Goal: Information Seeking & Learning: Learn about a topic

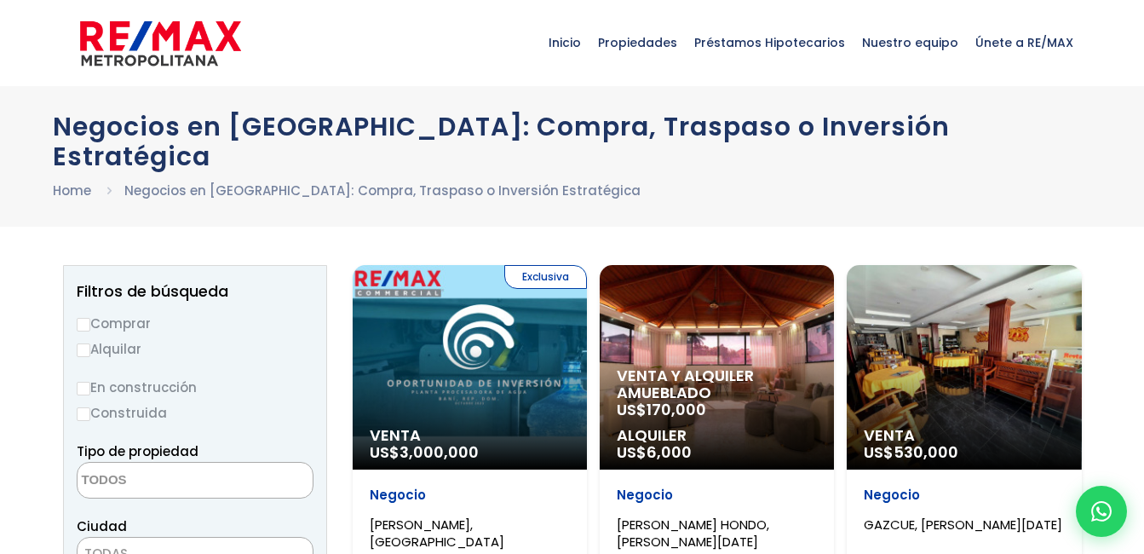
select select
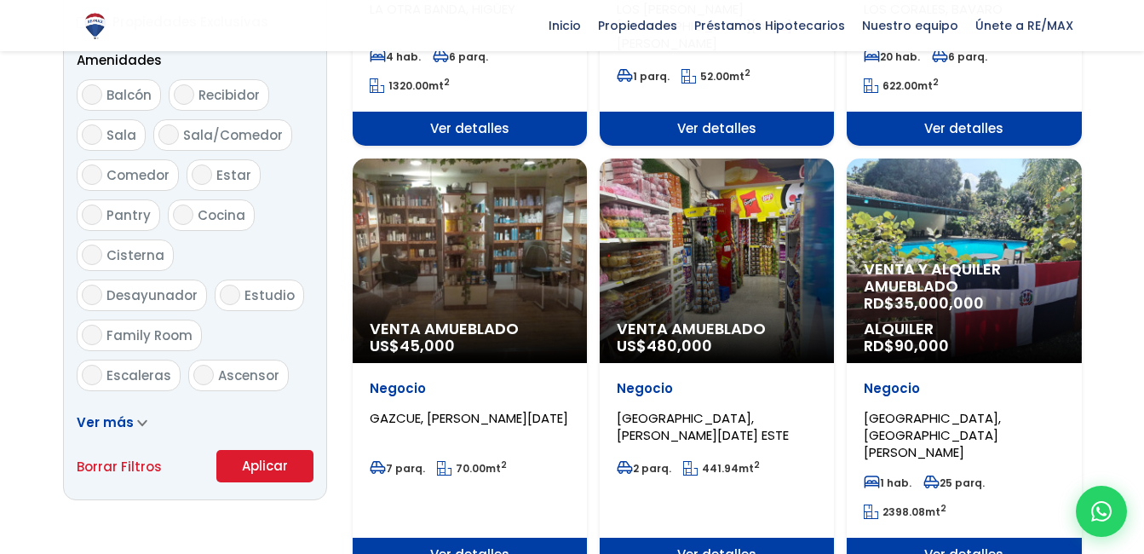
scroll to position [937, 0]
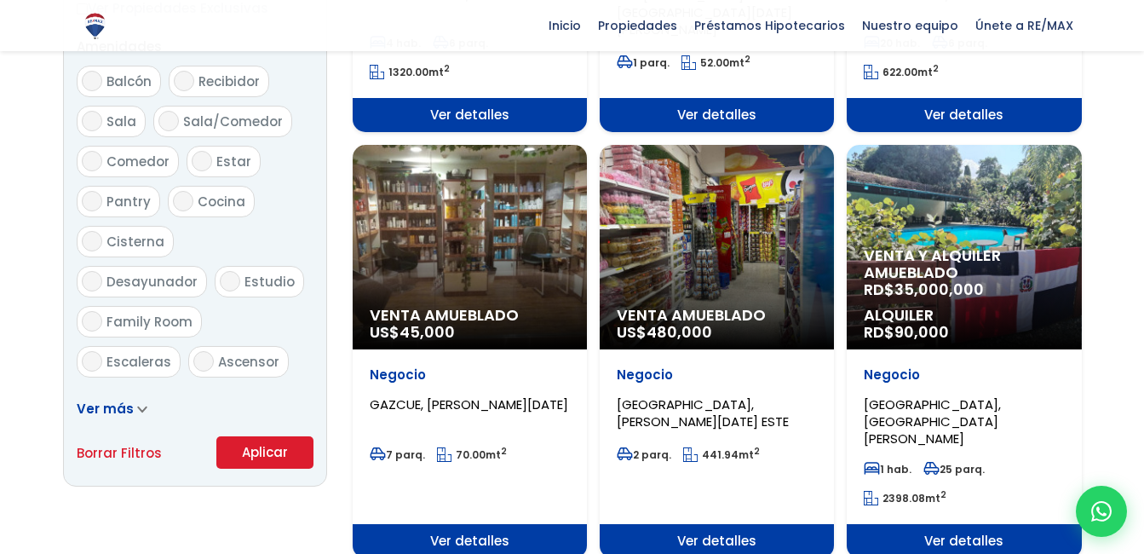
click at [450, 259] on div "Venta Amueblado US$ 45,000" at bounding box center [470, 247] width 234 height 204
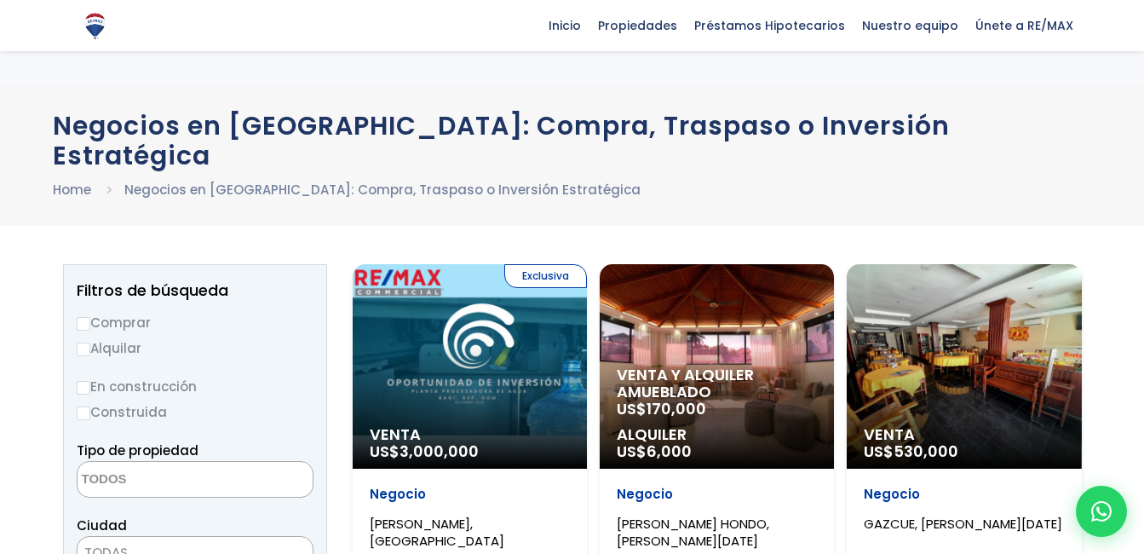
select select
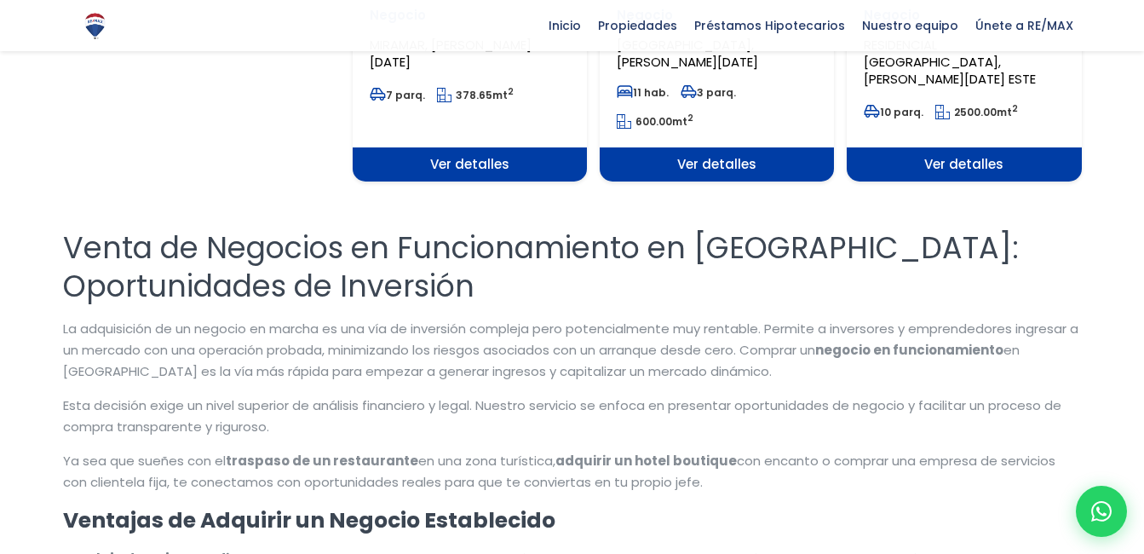
scroll to position [2131, 0]
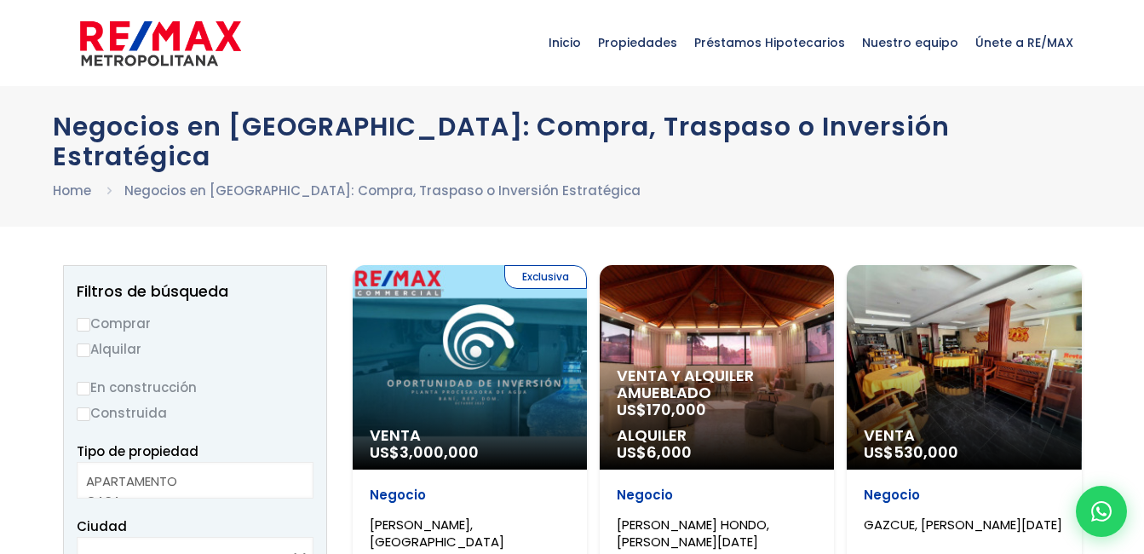
select select
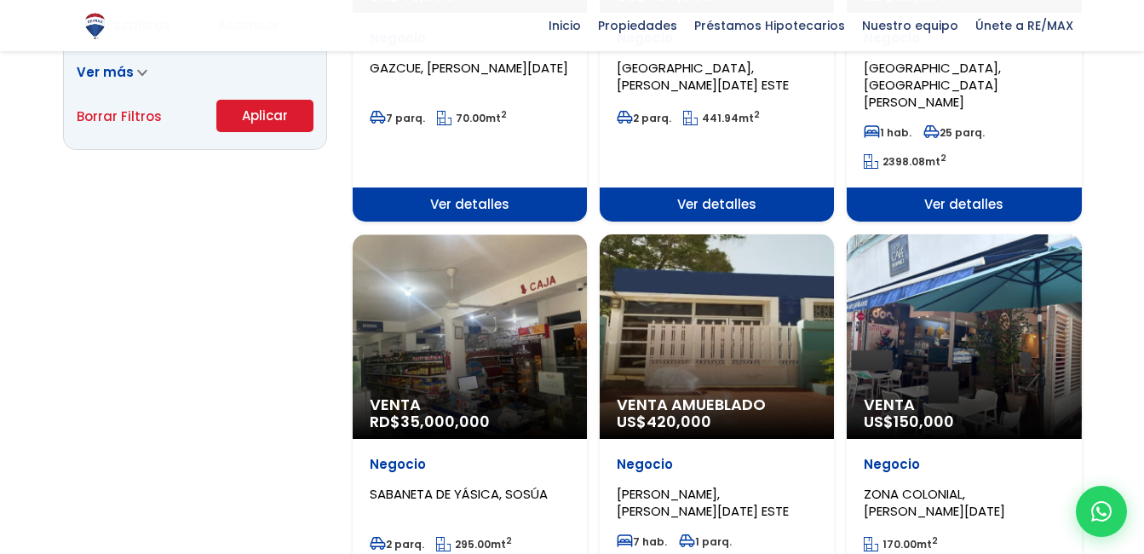
scroll to position [1277, 0]
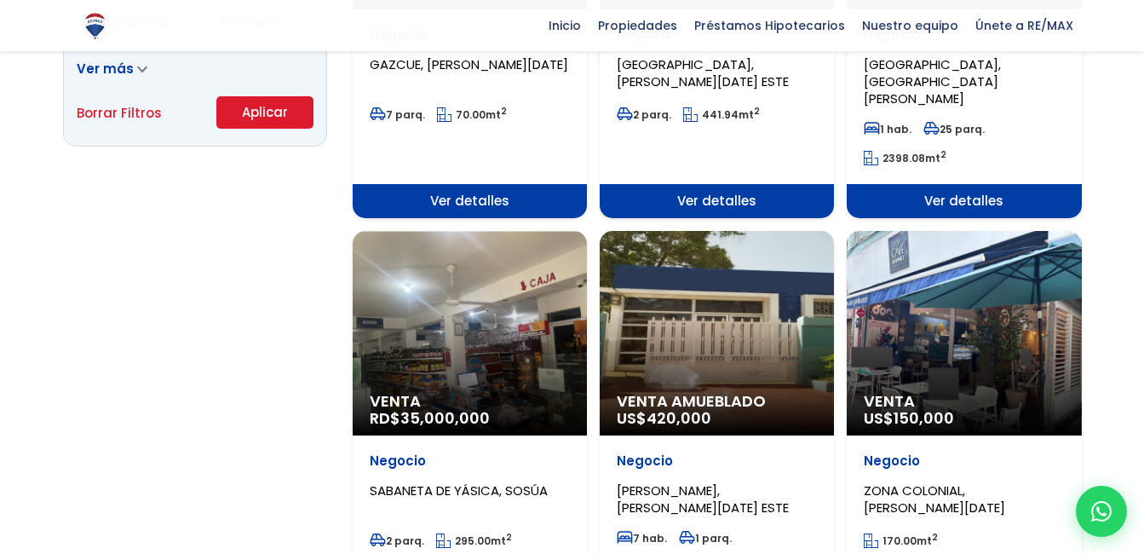
click at [899, 346] on div "Venta US$ 150,000" at bounding box center [964, 333] width 234 height 204
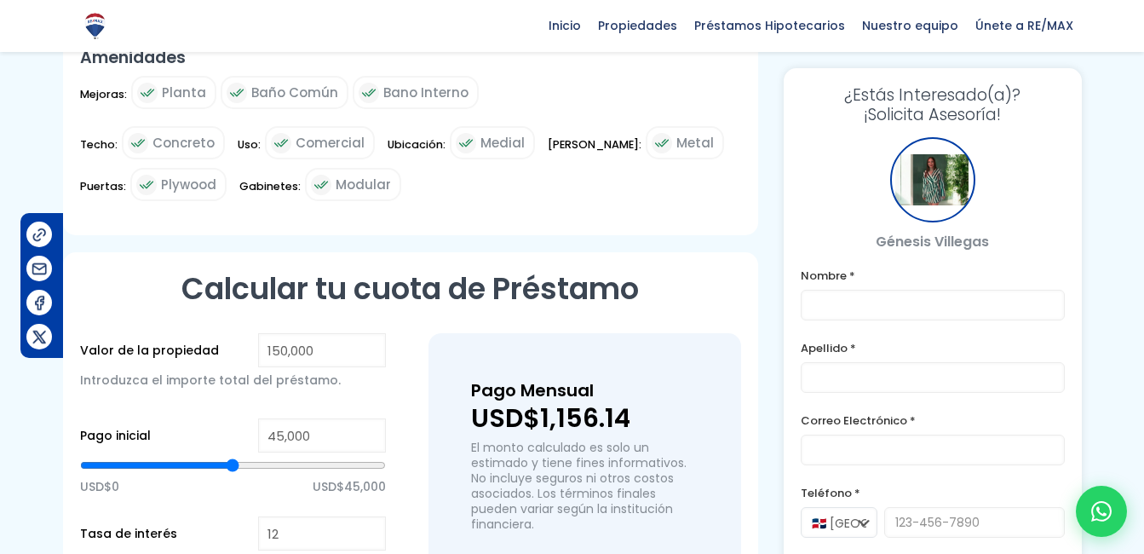
scroll to position [937, 0]
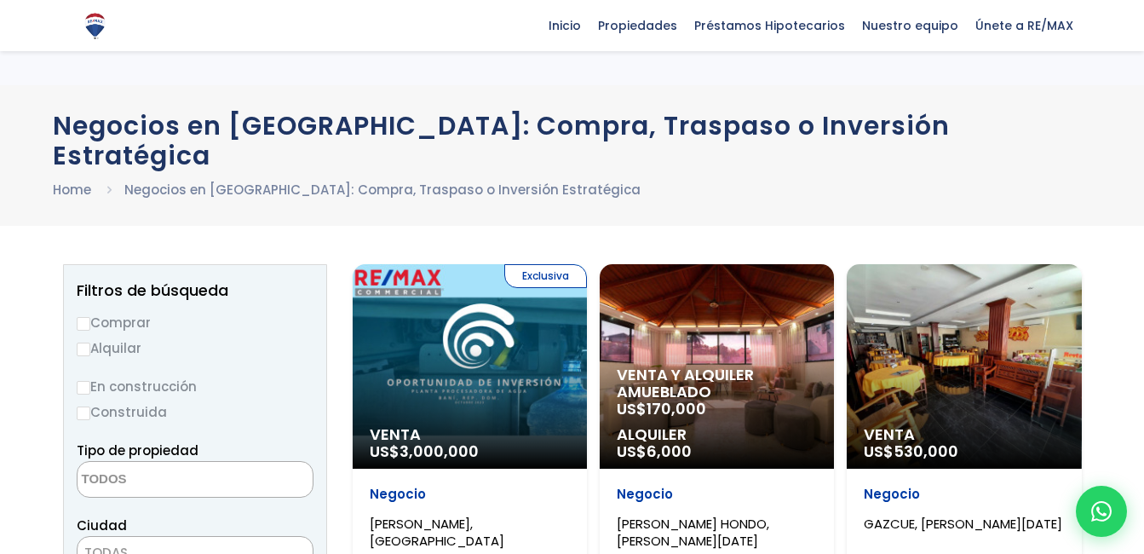
select select
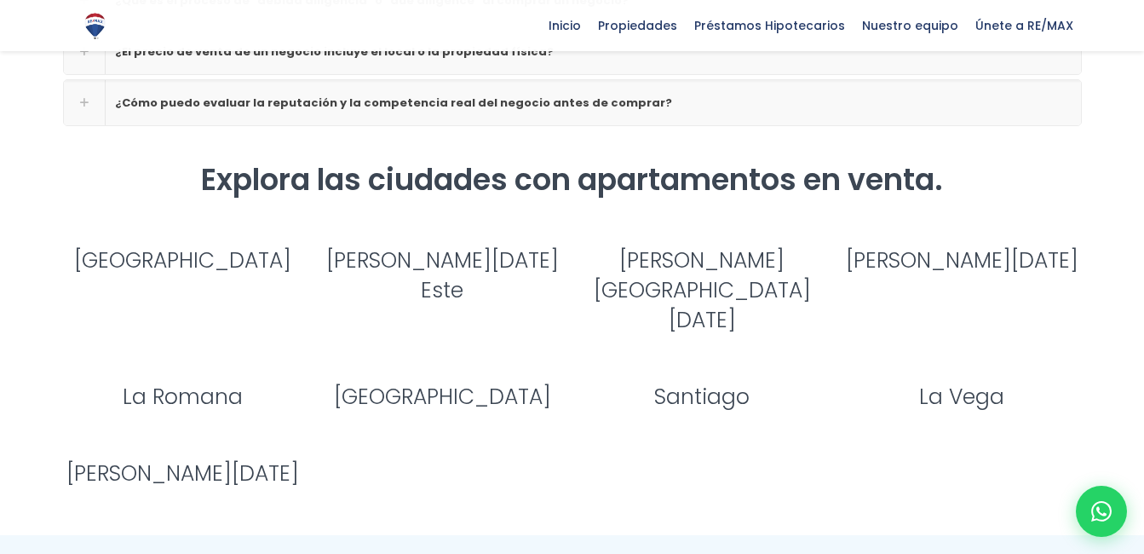
scroll to position [3323, 0]
